Goal: Browse casually: Explore the website without a specific task or goal

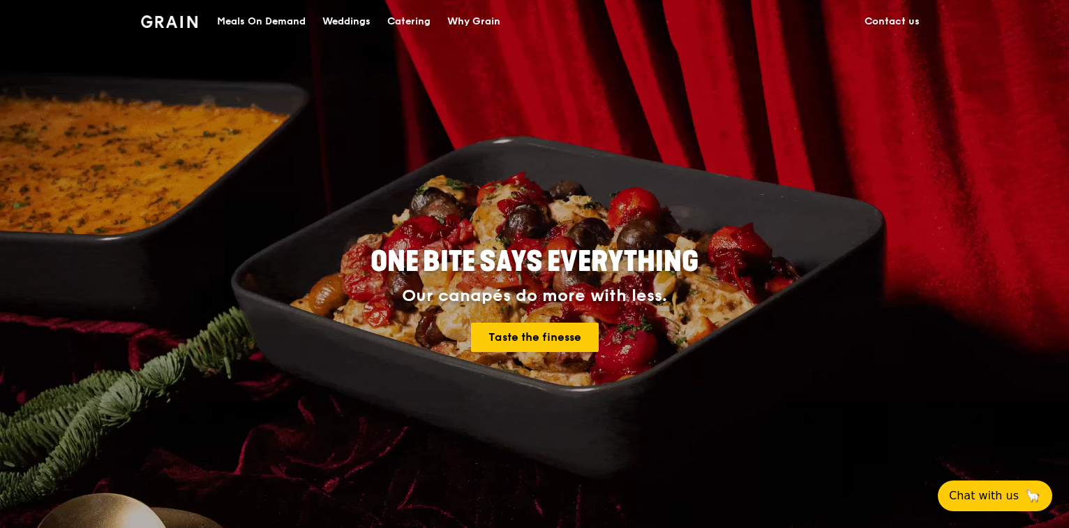
click at [769, 248] on h2 "ONE BITE SAYS EVERYTHING" at bounding box center [535, 262] width 628 height 38
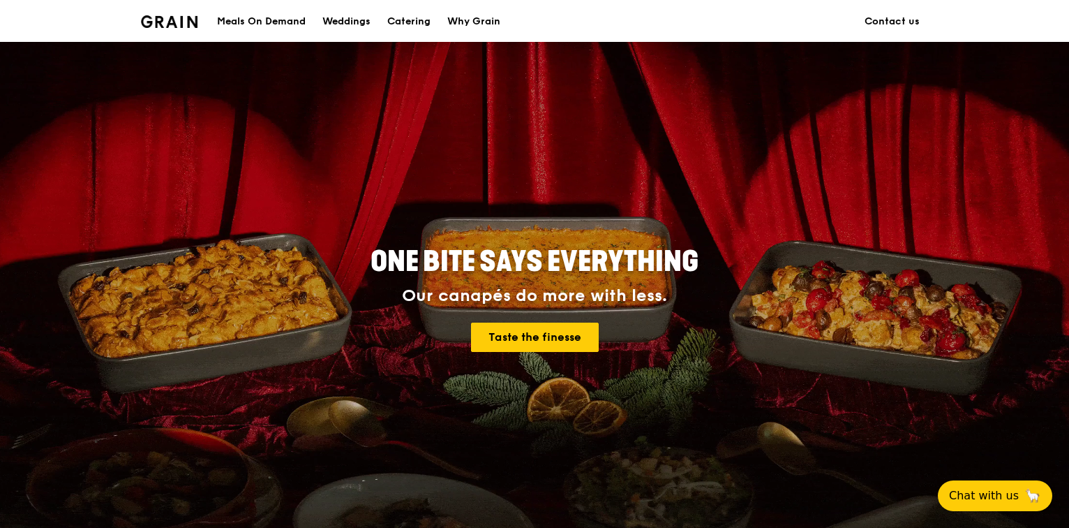
scroll to position [335, 0]
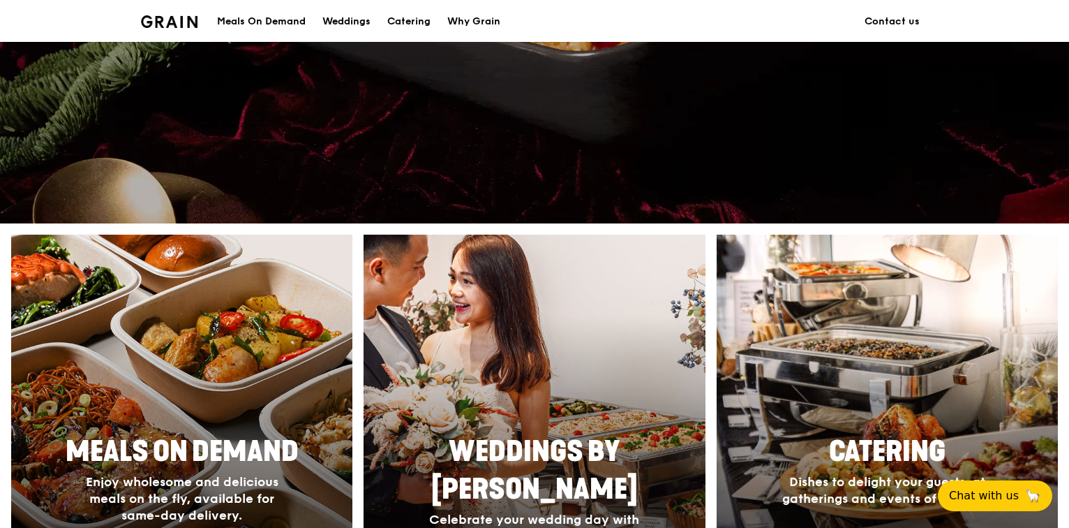
click at [240, 329] on div at bounding box center [181, 437] width 375 height 447
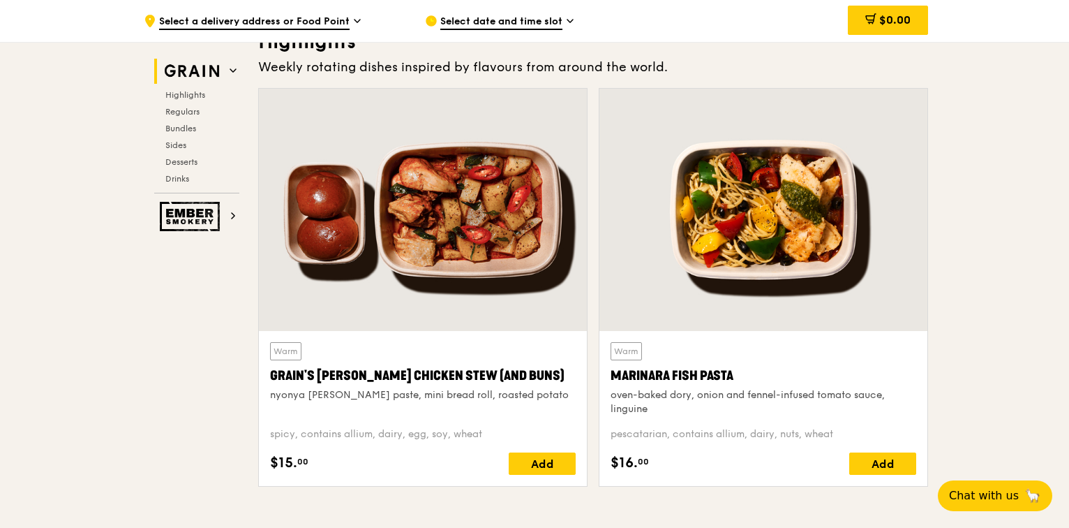
scroll to position [447, 0]
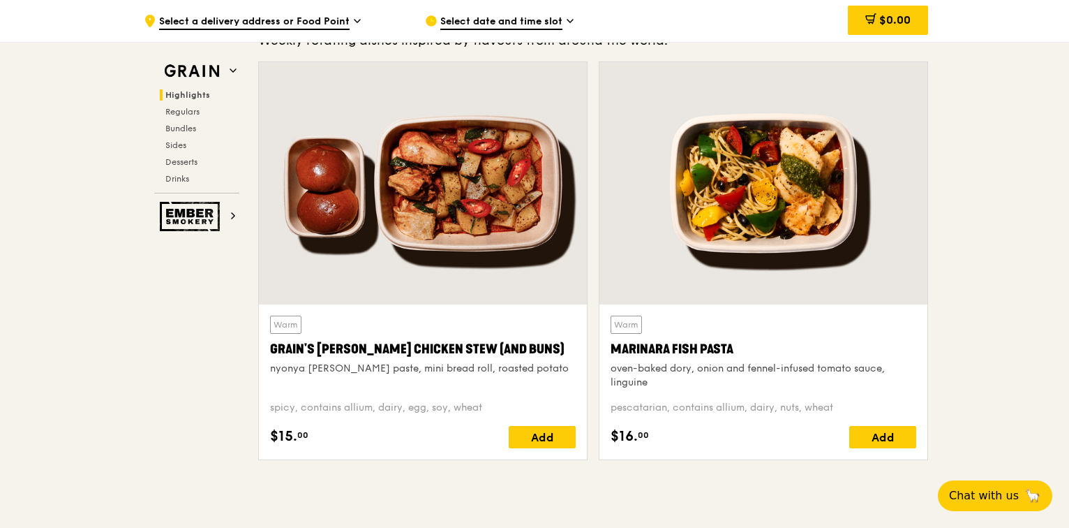
click at [500, 231] on div at bounding box center [423, 183] width 328 height 242
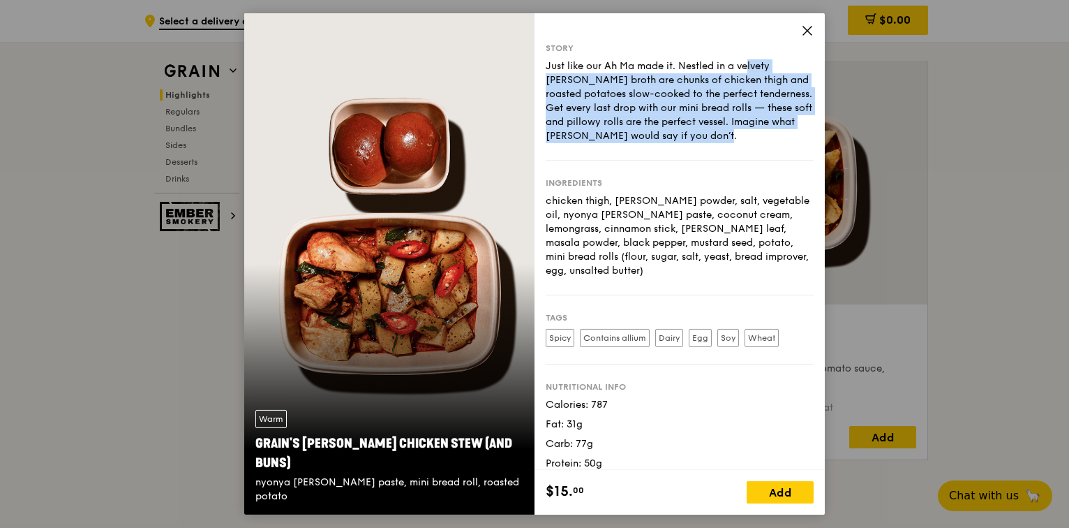
drag, startPoint x: 680, startPoint y: 67, endPoint x: 716, endPoint y: 137, distance: 78.7
click at [716, 137] on div "Just like our Ah Ma made it. Nestled in a velvety [PERSON_NAME] broth are chunk…" at bounding box center [680, 101] width 268 height 84
copy div "Nestled in a velvety [PERSON_NAME] broth are chunks of chicken thigh and roaste…"
click at [672, 114] on div "Just like our Ah Ma made it. Nestled in a velvety [PERSON_NAME] broth are chunk…" at bounding box center [680, 101] width 268 height 84
drag, startPoint x: 690, startPoint y: 103, endPoint x: 695, endPoint y: 152, distance: 49.9
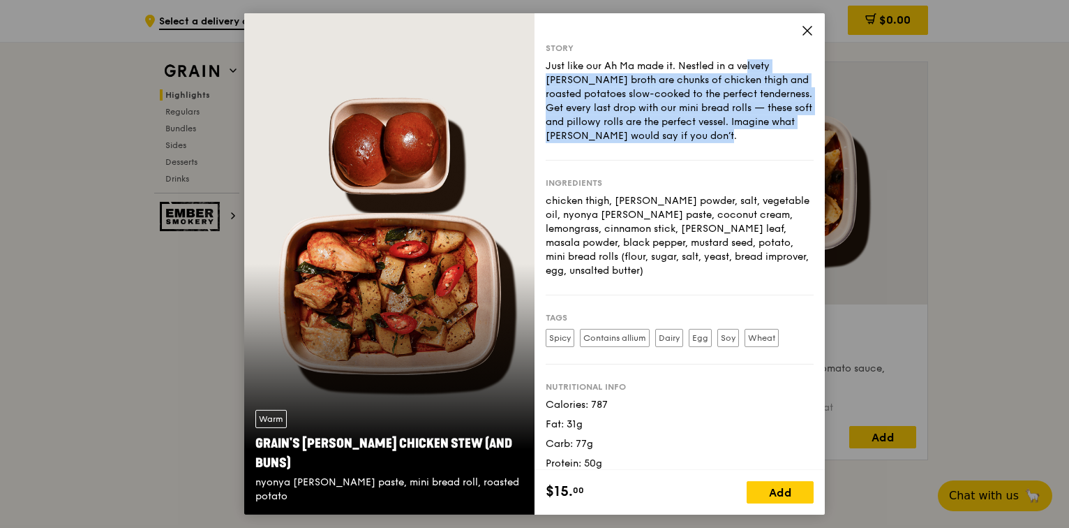
click at [695, 151] on div "Story Just like our Ah Ma made it. Nestled in a velvety [PERSON_NAME] broth are…" at bounding box center [680, 102] width 268 height 118
copy div "Nestled in a velvety [PERSON_NAME] broth are chunks of chicken thigh and roaste…"
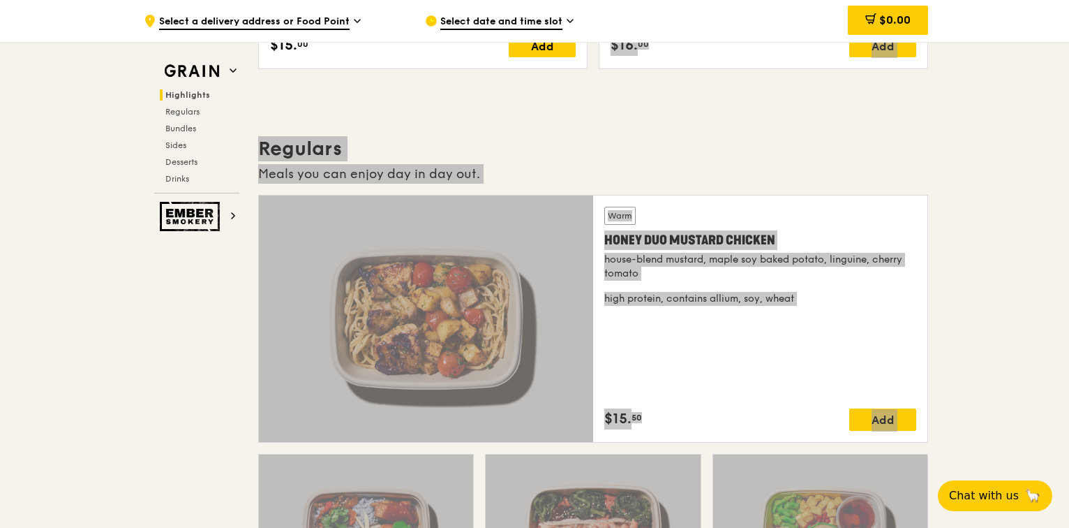
scroll to position [824, 0]
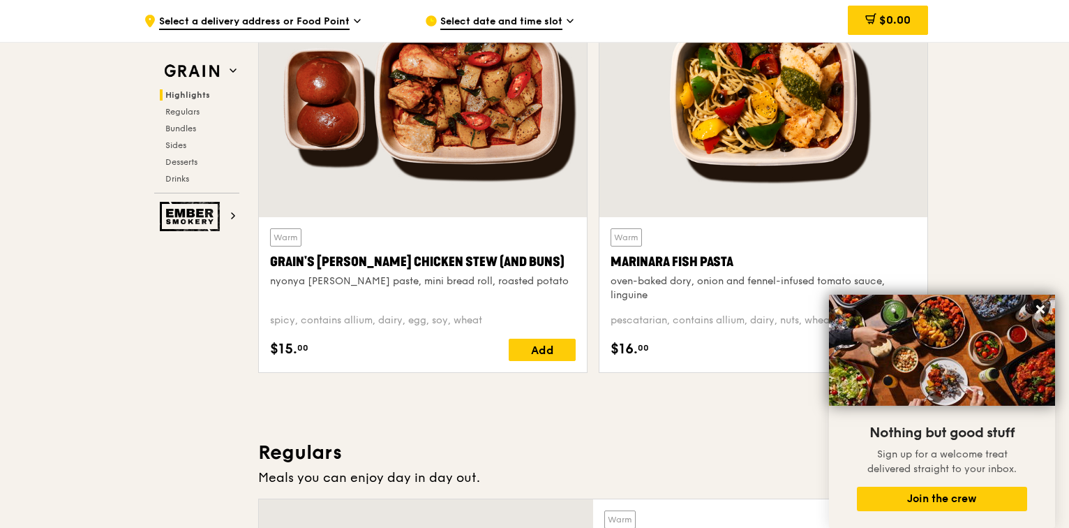
scroll to position [546, 0]
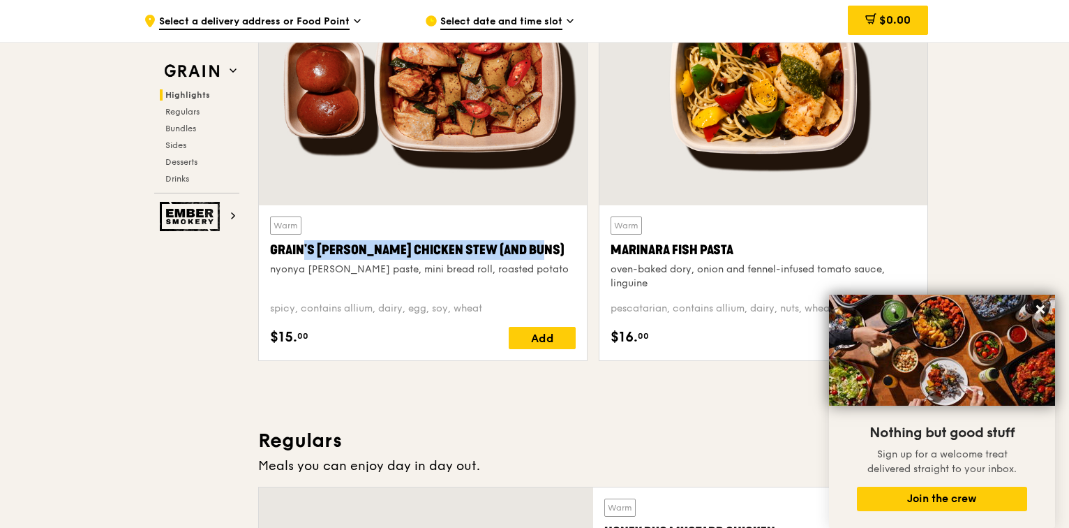
copy div "Grain's [PERSON_NAME] Chicken Stew (and buns)"
drag, startPoint x: 265, startPoint y: 249, endPoint x: 516, endPoint y: 258, distance: 251.4
click at [516, 258] on div "Warm Grain's [PERSON_NAME] Chicken Stew (and buns) nyonya [PERSON_NAME] paste, …" at bounding box center [423, 282] width 328 height 155
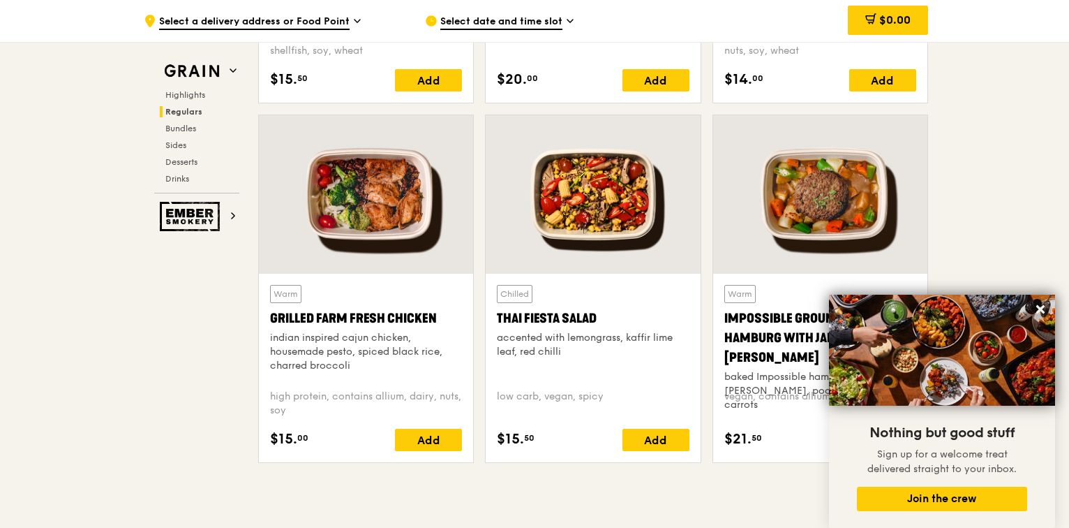
scroll to position [1551, 0]
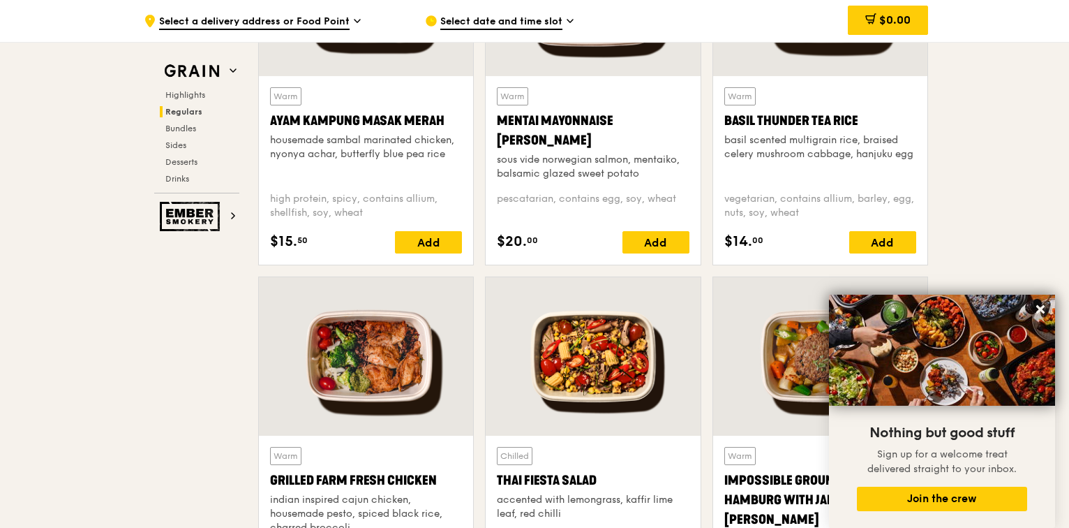
scroll to position [1383, 0]
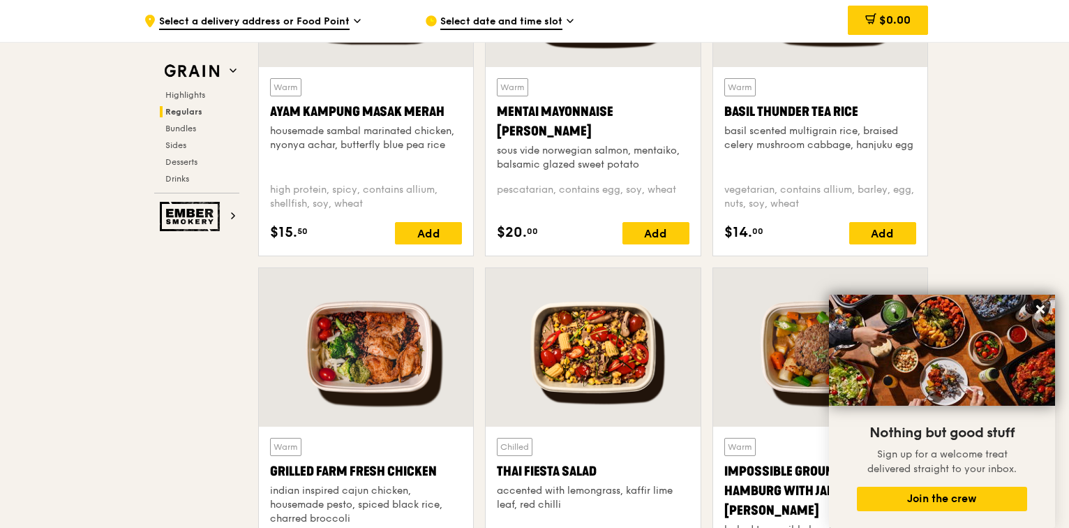
click at [422, 376] on div at bounding box center [366, 347] width 214 height 158
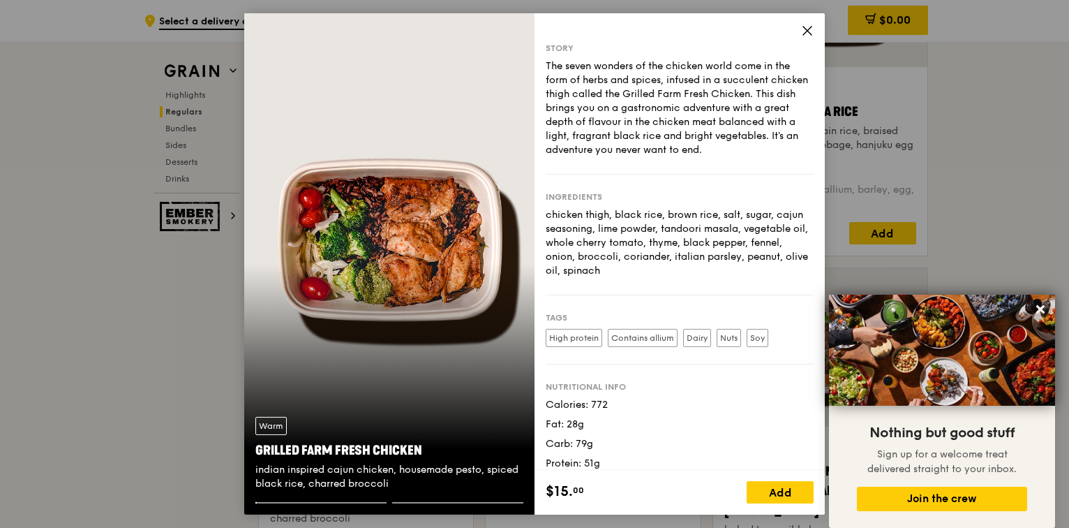
click at [433, 500] on div "Warm Grilled Farm Fresh Chicken indian inspired cajun chicken, housemade pesto,…" at bounding box center [389, 453] width 290 height 96
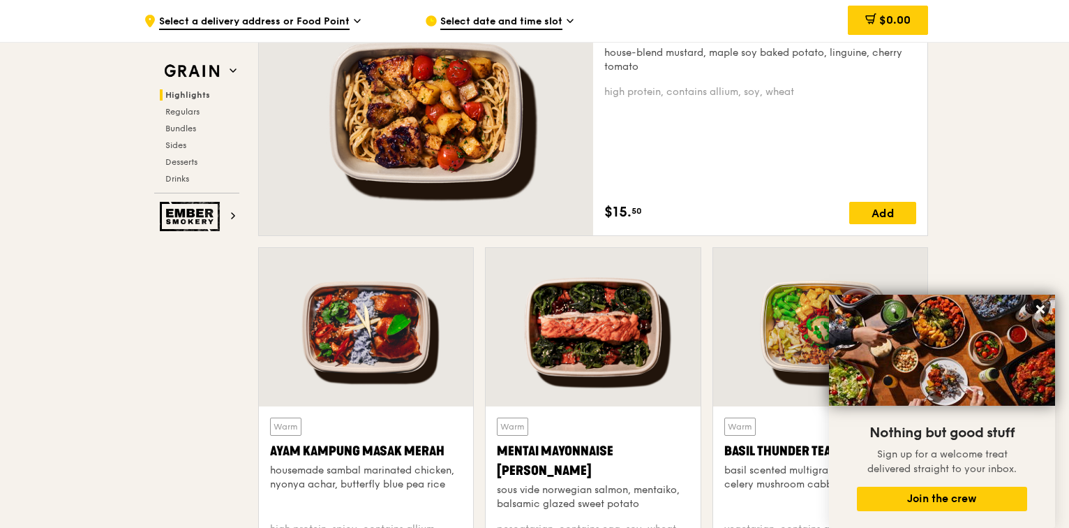
scroll to position [881, 0]
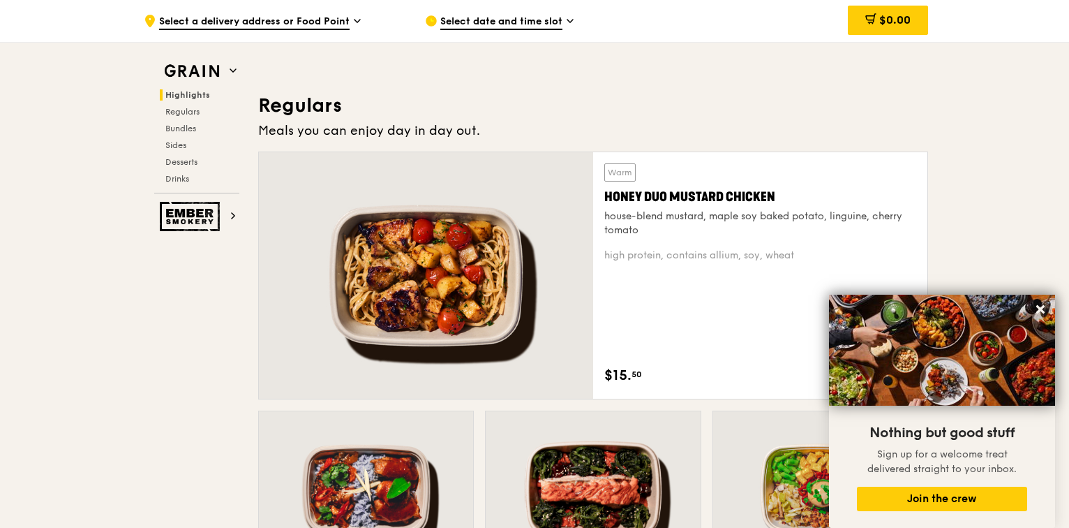
click at [505, 310] on div at bounding box center [426, 275] width 334 height 246
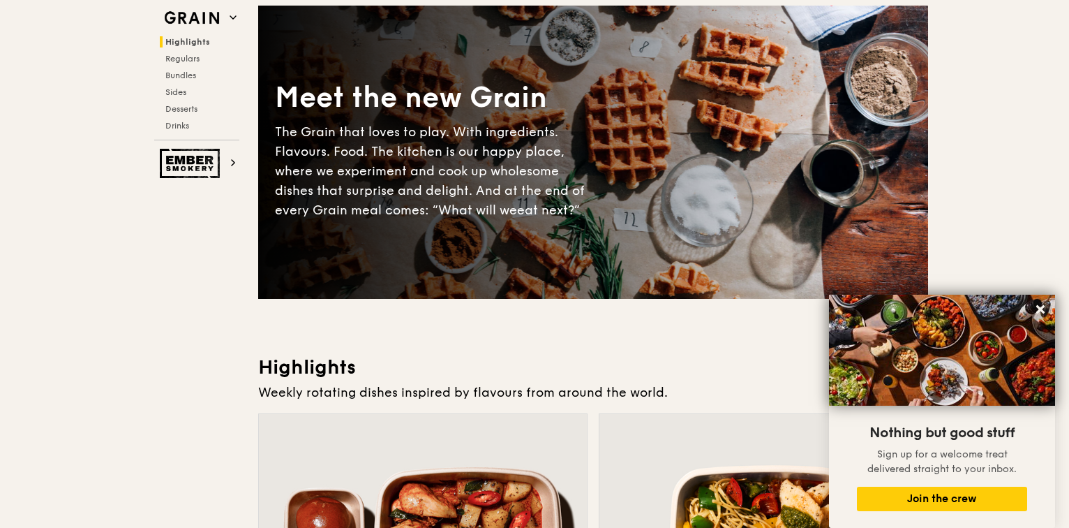
scroll to position [0, 0]
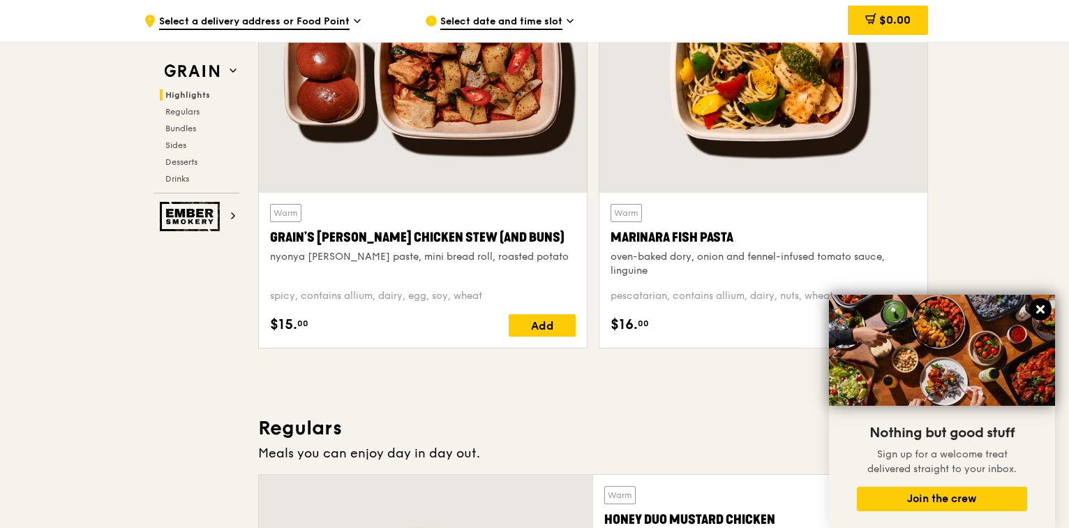
click at [1041, 309] on icon at bounding box center [1040, 309] width 8 height 8
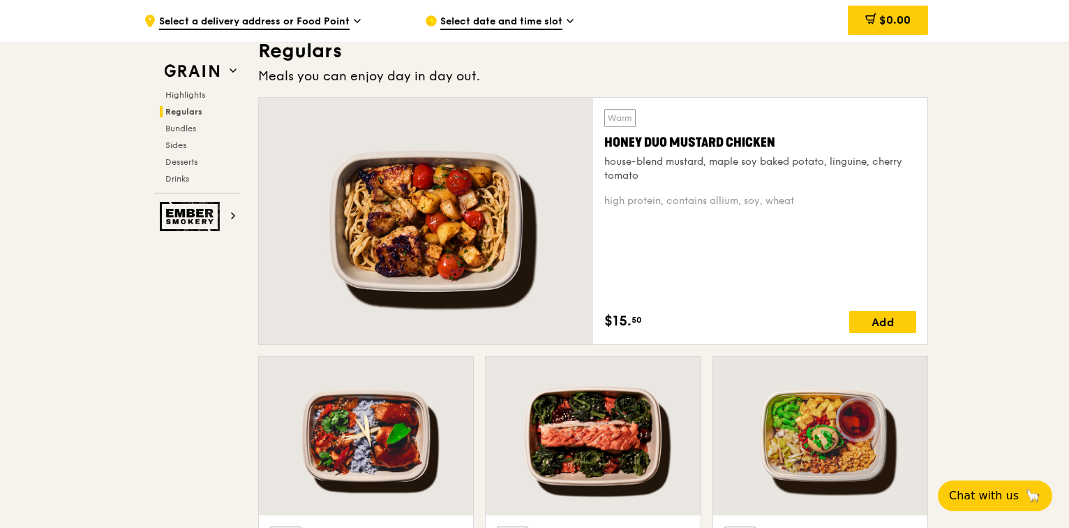
scroll to position [1172, 0]
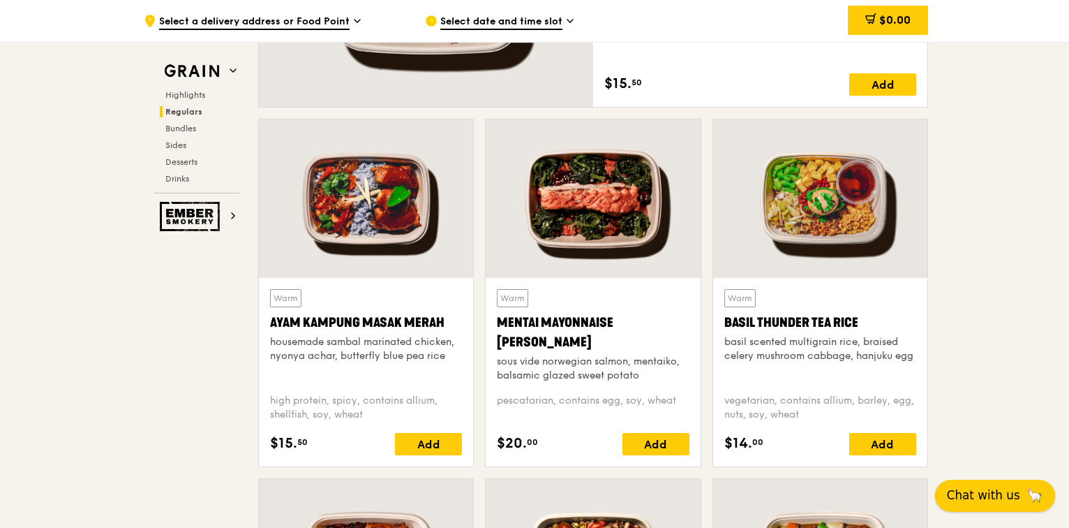
click at [999, 487] on span "Chat with us" at bounding box center [983, 494] width 73 height 17
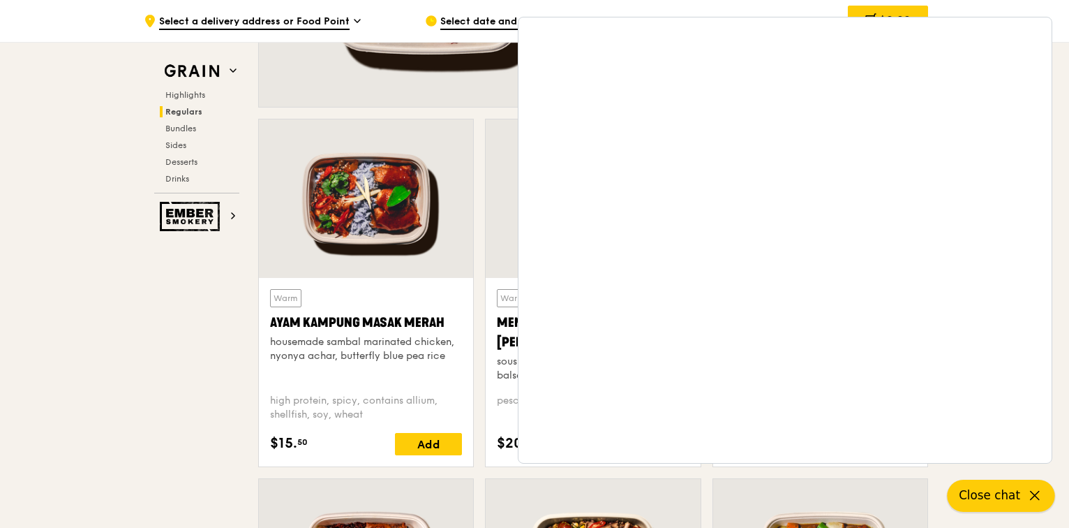
click at [1002, 490] on span "Close chat" at bounding box center [989, 494] width 61 height 17
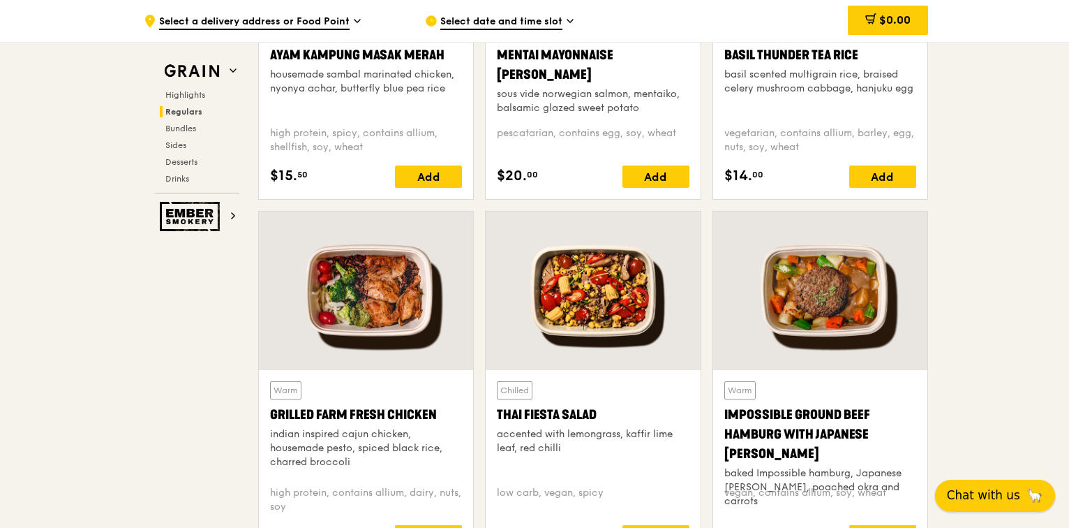
scroll to position [1563, 0]
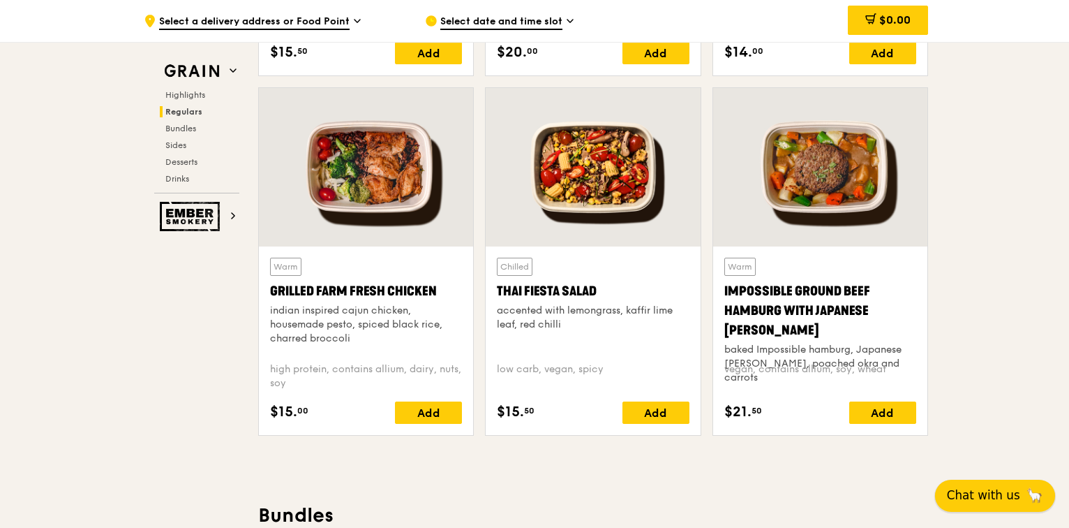
click at [1012, 493] on span "Chat with us" at bounding box center [983, 494] width 73 height 17
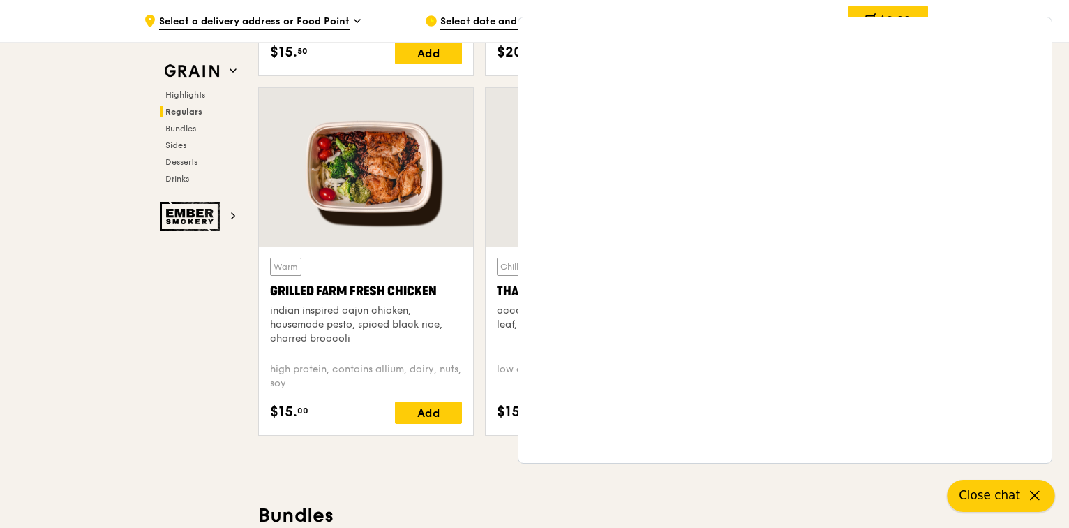
scroll to position [1340, 0]
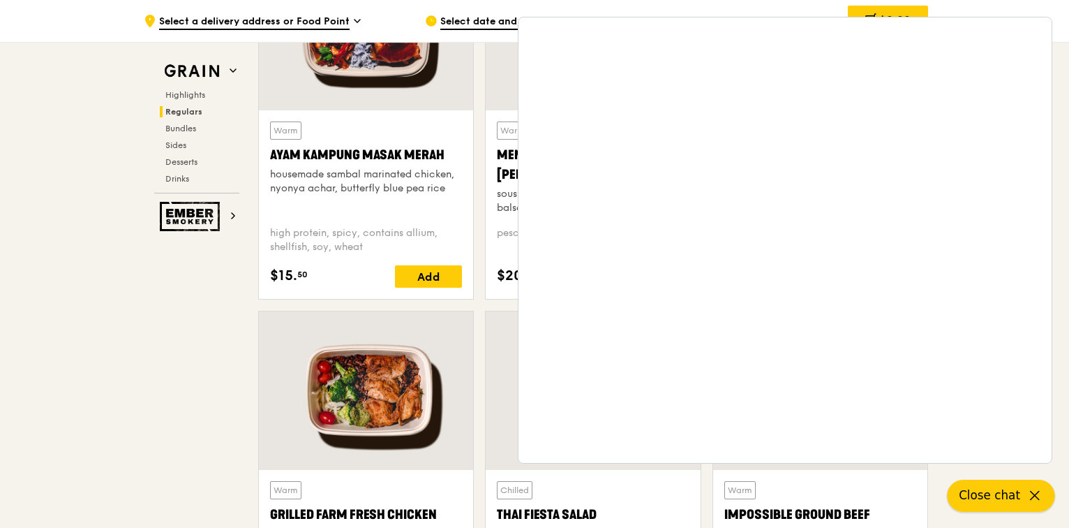
click at [1014, 494] on span "Close chat" at bounding box center [989, 494] width 61 height 17
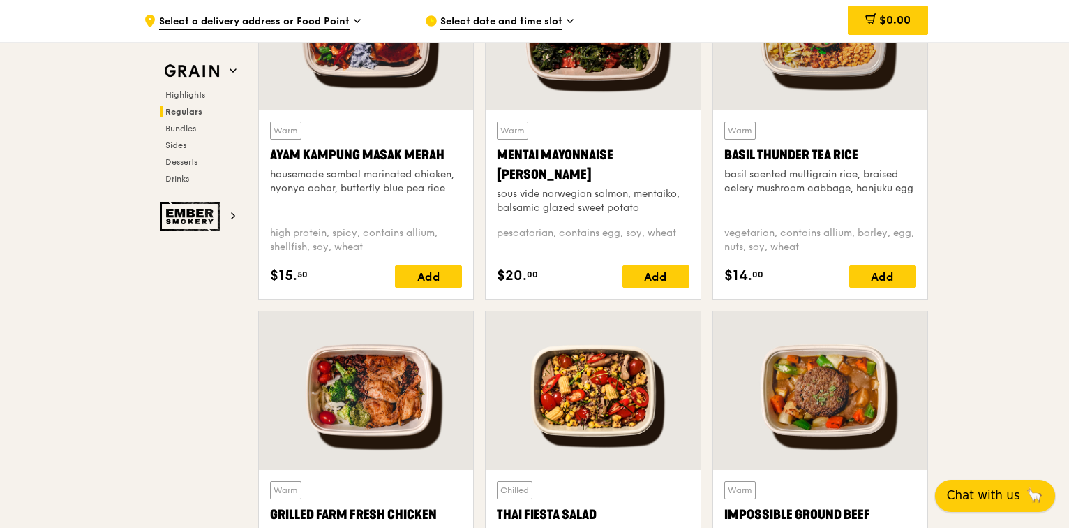
click at [1014, 491] on span "Chat with us" at bounding box center [983, 494] width 73 height 17
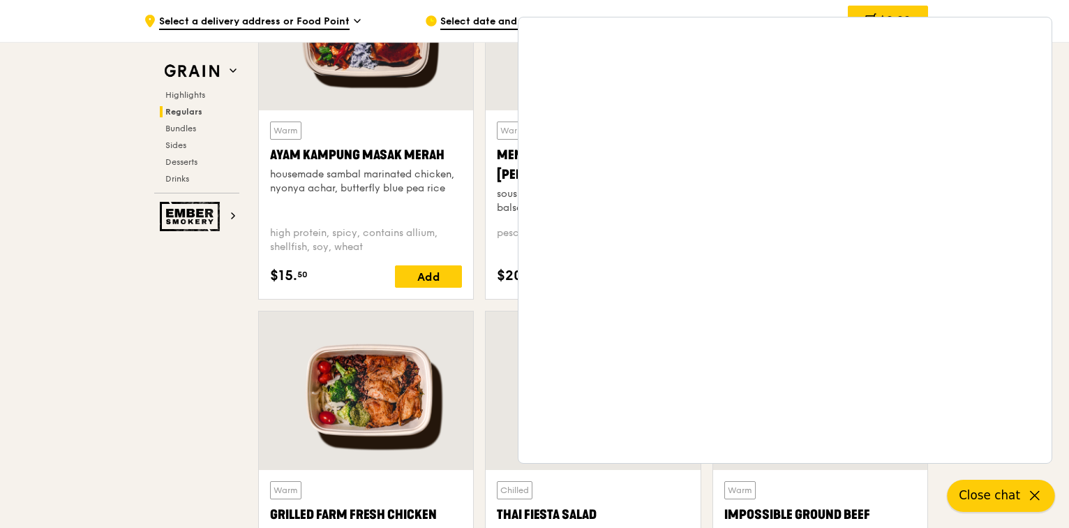
click at [1006, 493] on span "Close chat" at bounding box center [989, 494] width 61 height 17
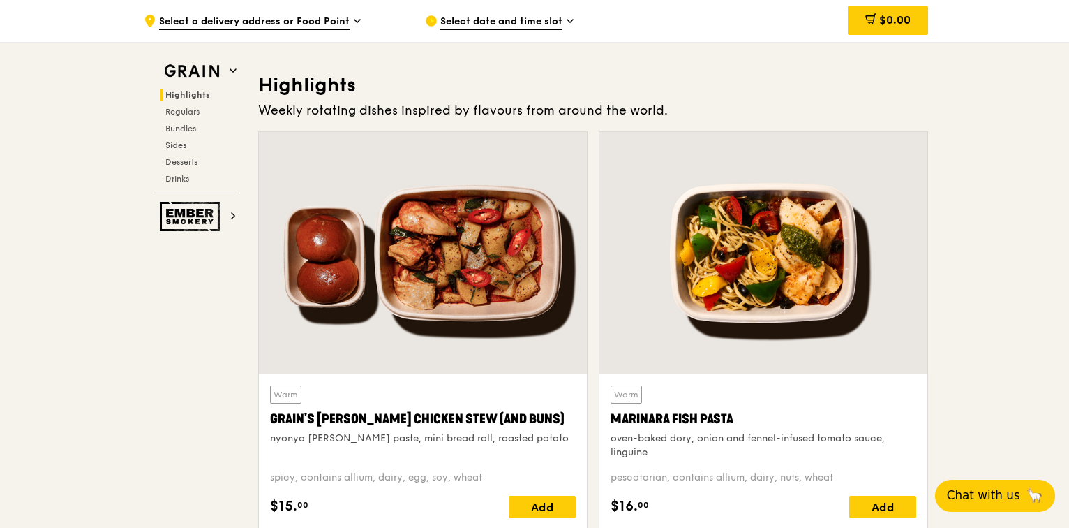
scroll to position [279, 0]
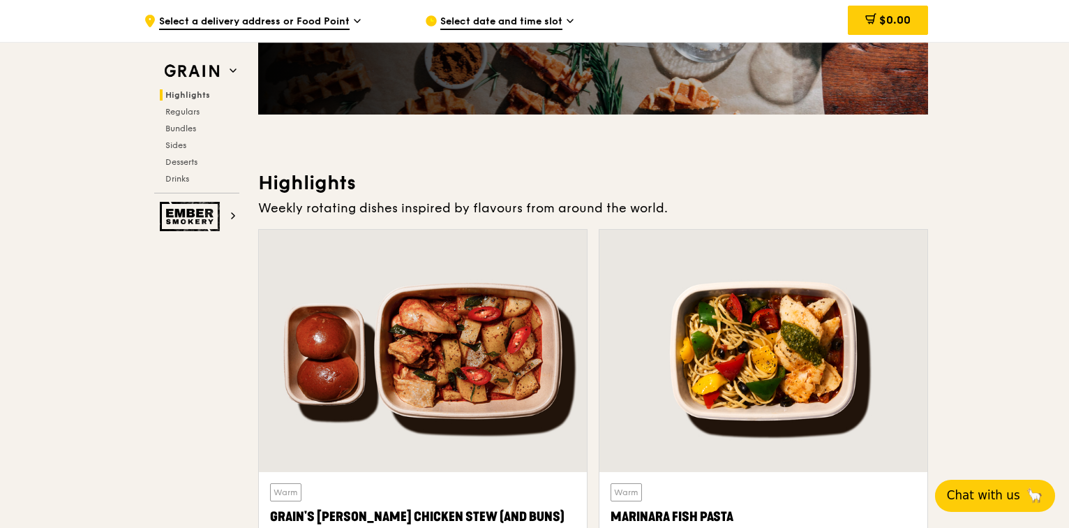
click at [446, 302] on div at bounding box center [423, 351] width 328 height 242
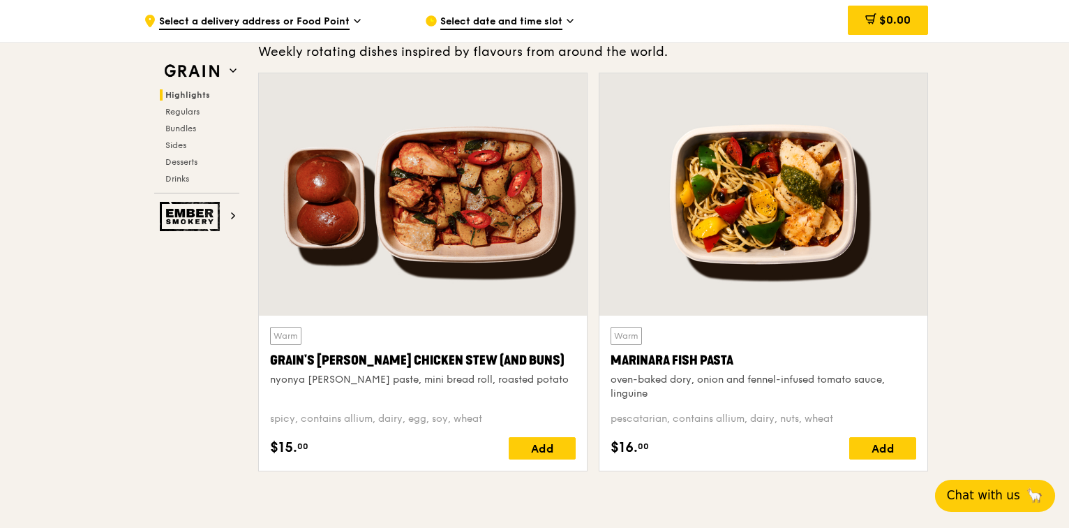
scroll to position [447, 0]
